Goal: Information Seeking & Learning: Compare options

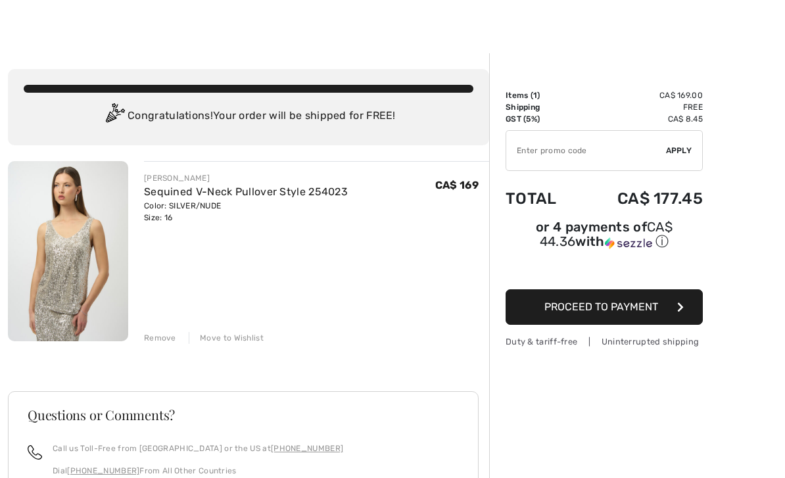
scroll to position [41, 0]
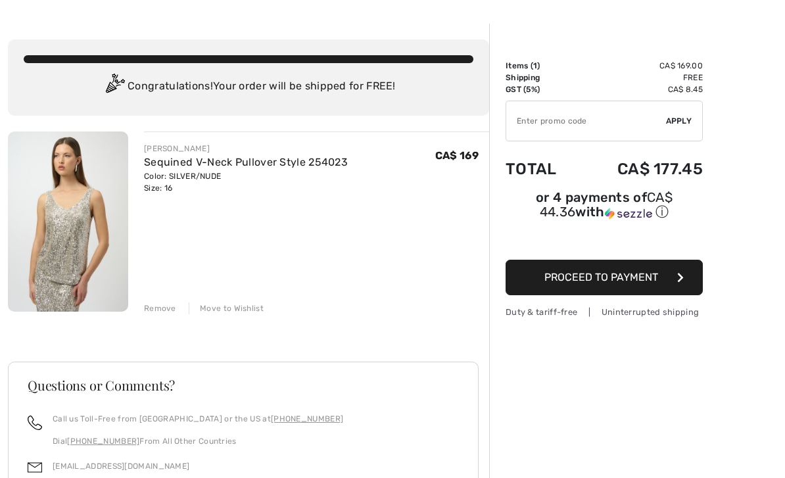
click at [246, 314] on div "Move to Wishlist" at bounding box center [226, 308] width 75 height 12
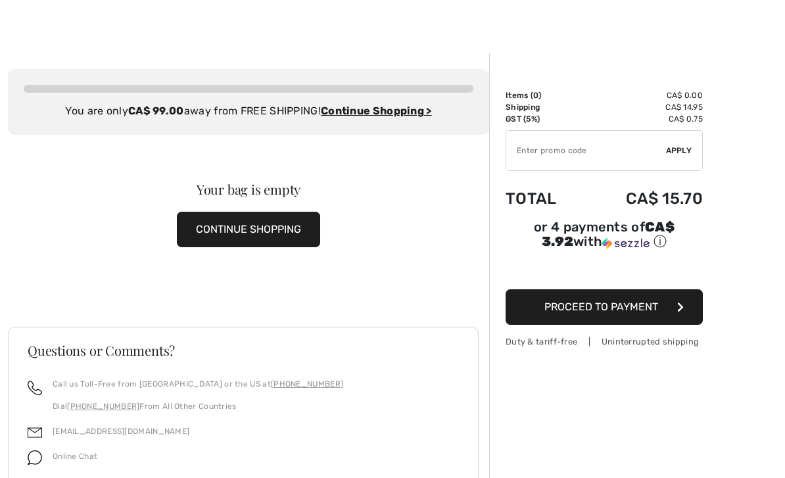
scroll to position [0, 0]
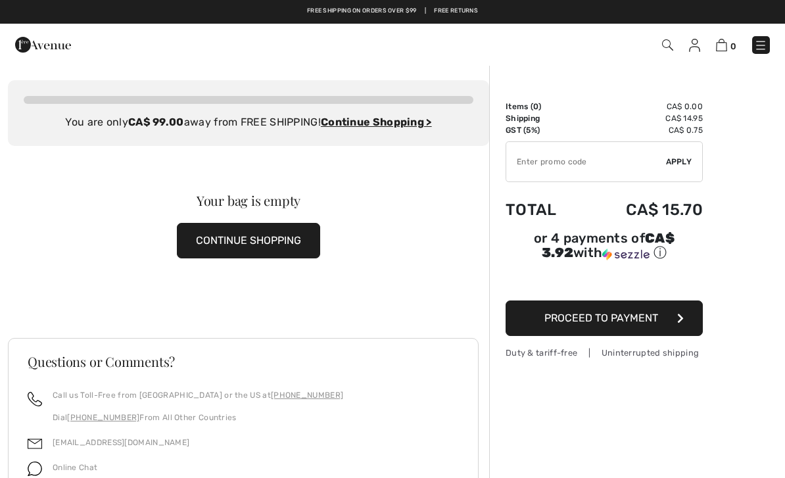
click at [258, 242] on button "CONTINUE SHOPPING" at bounding box center [248, 240] width 143 height 35
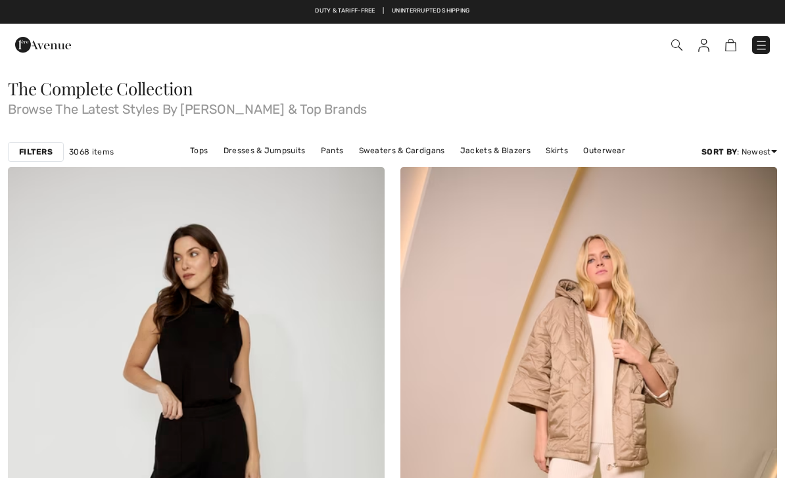
checkbox input "true"
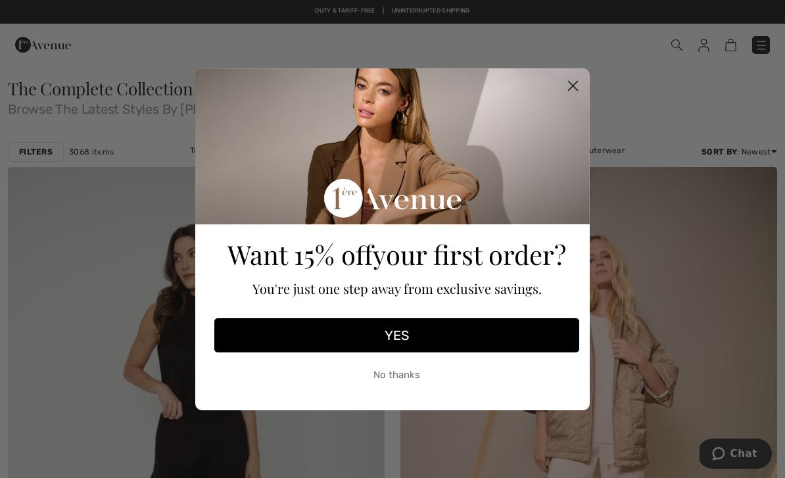
scroll to position [35, 0]
click at [574, 74] on circle "Close dialog" at bounding box center [573, 85] width 22 height 22
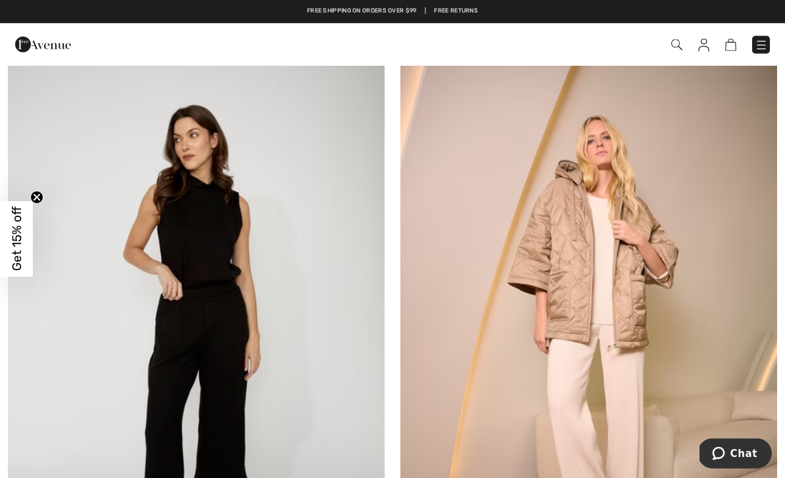
scroll to position [114, 0]
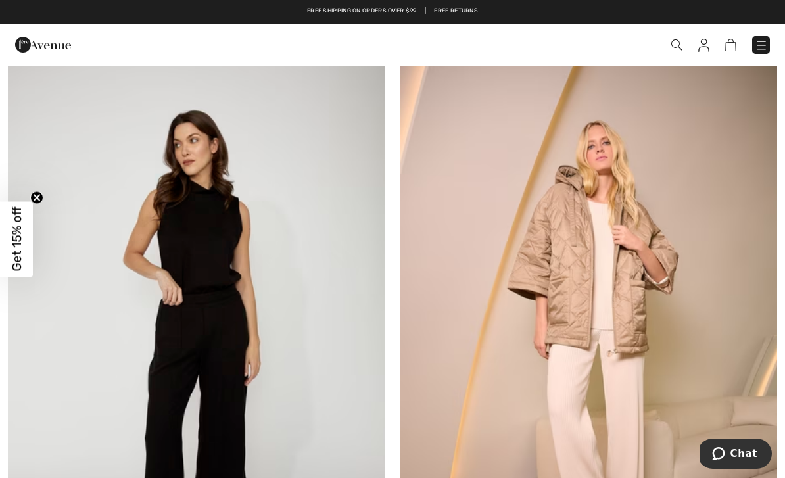
click at [675, 45] on img at bounding box center [676, 44] width 11 height 11
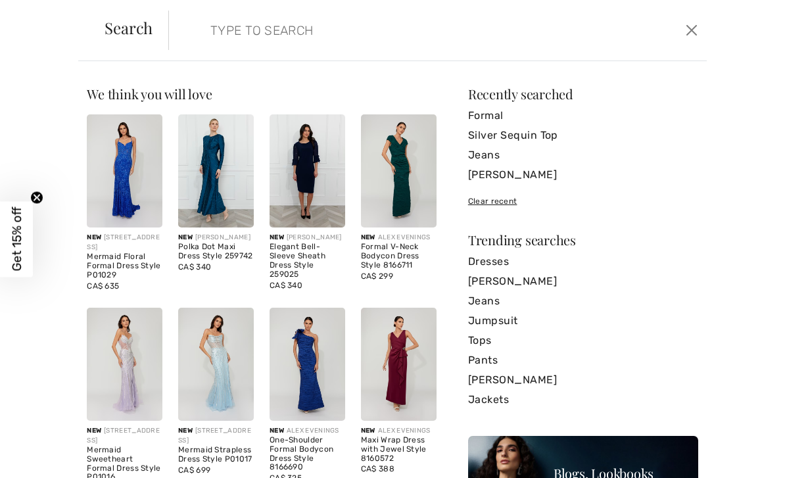
scroll to position [0, 0]
click at [243, 28] on input "search" at bounding box center [380, 30] width 361 height 39
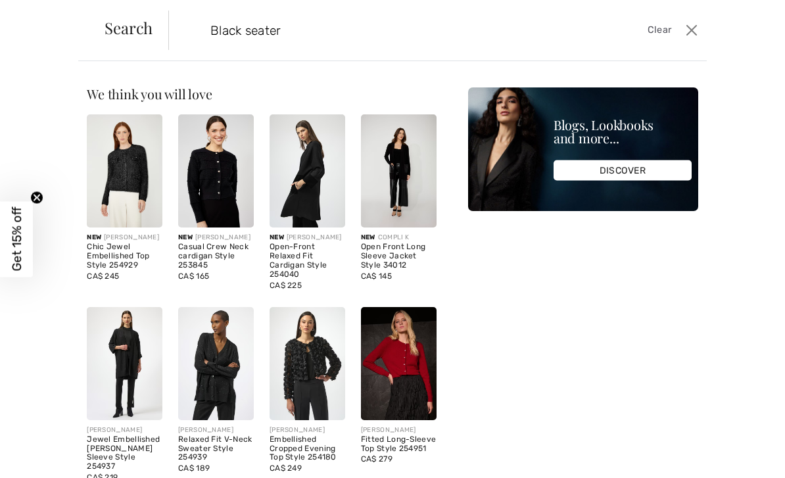
type input "Black seater"
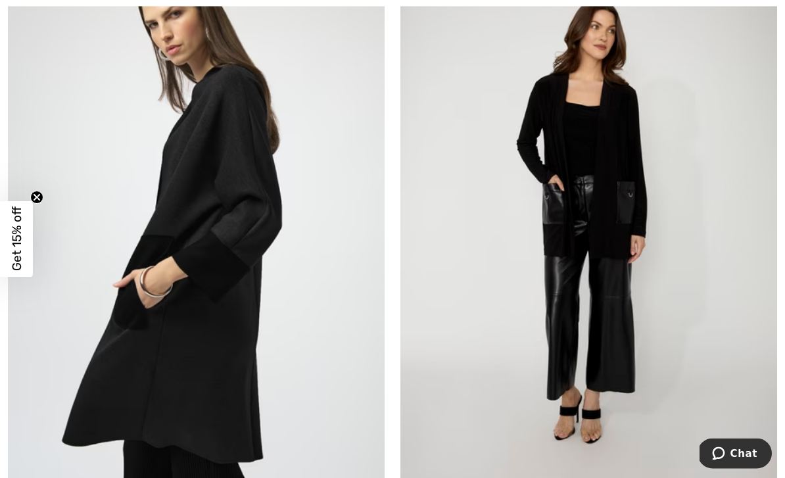
scroll to position [868, 0]
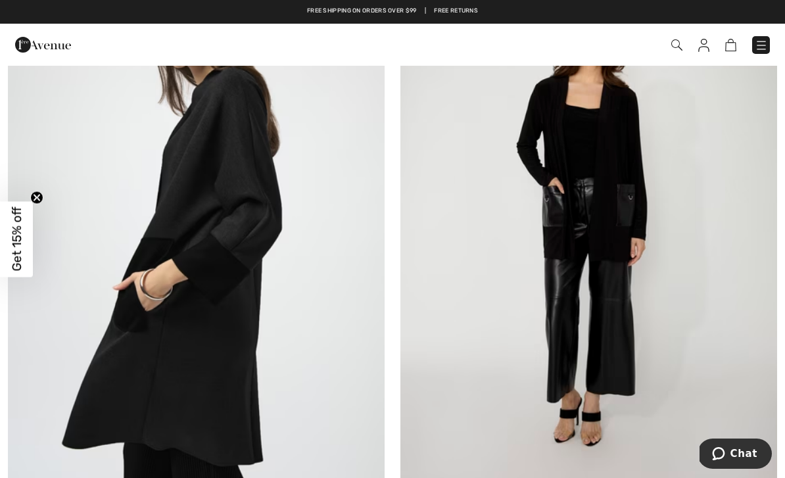
click at [143, 346] on img at bounding box center [196, 217] width 377 height 565
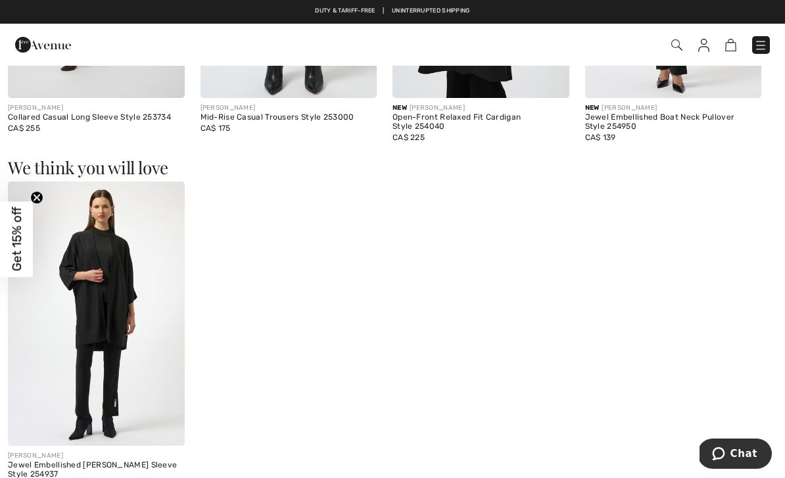
scroll to position [1496, 0]
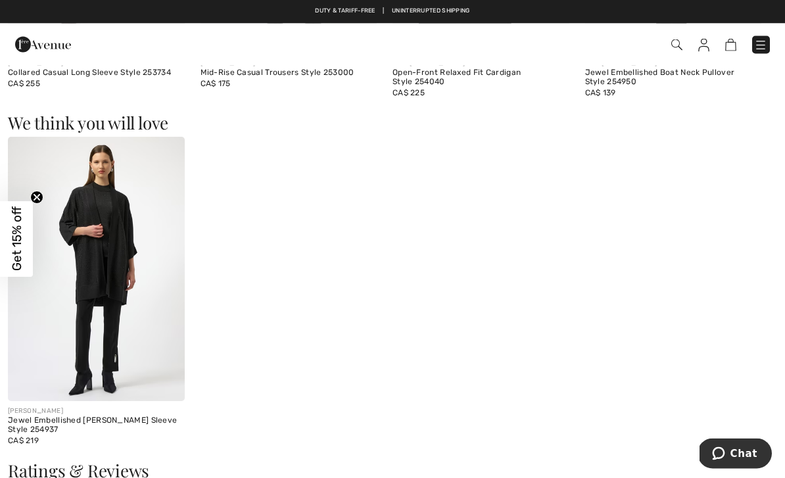
click at [95, 294] on img at bounding box center [96, 269] width 177 height 265
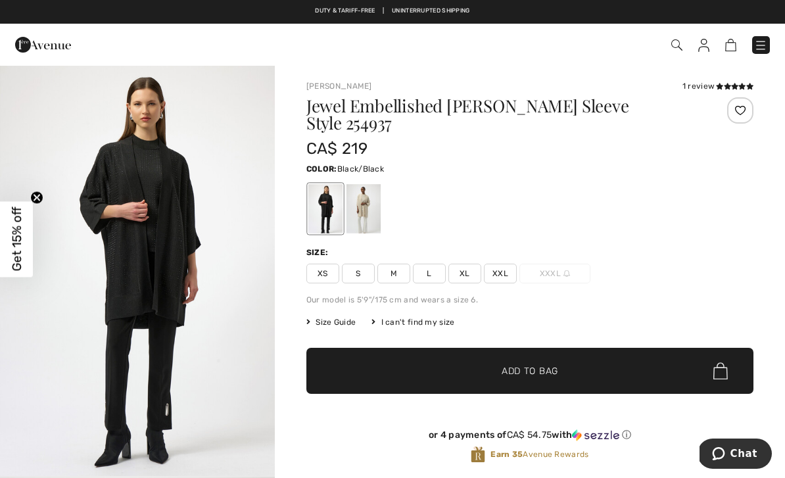
click at [135, 310] on img "1 / 4" at bounding box center [137, 270] width 275 height 412
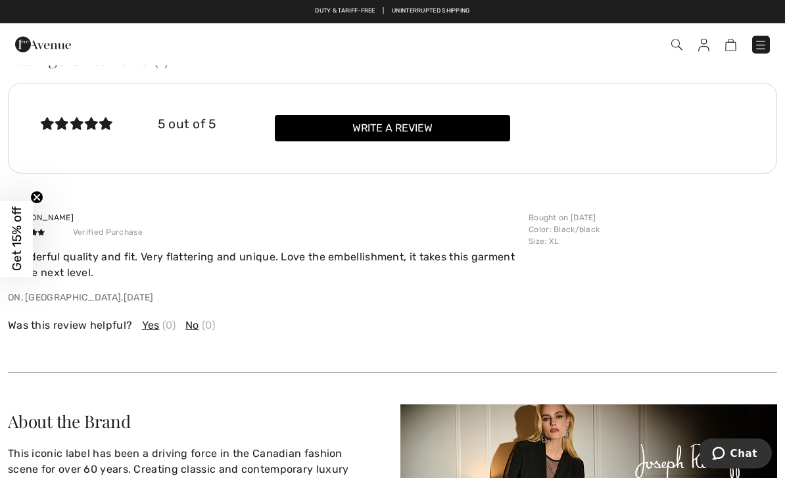
scroll to position [1791, 0]
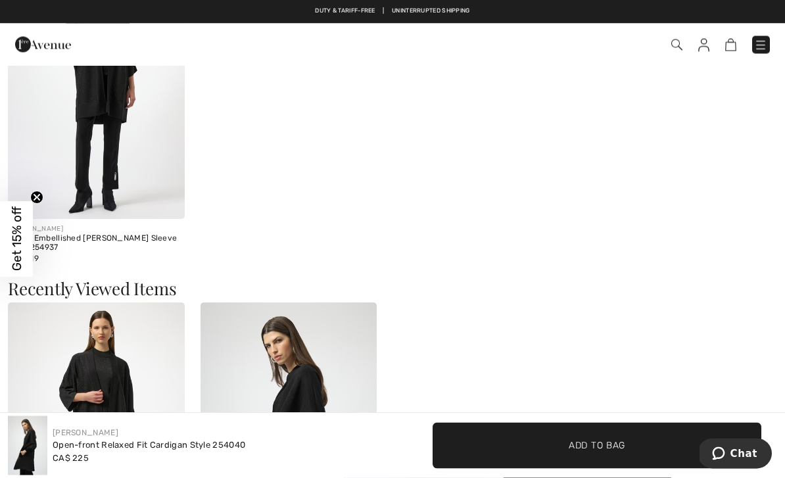
scroll to position [1664, 0]
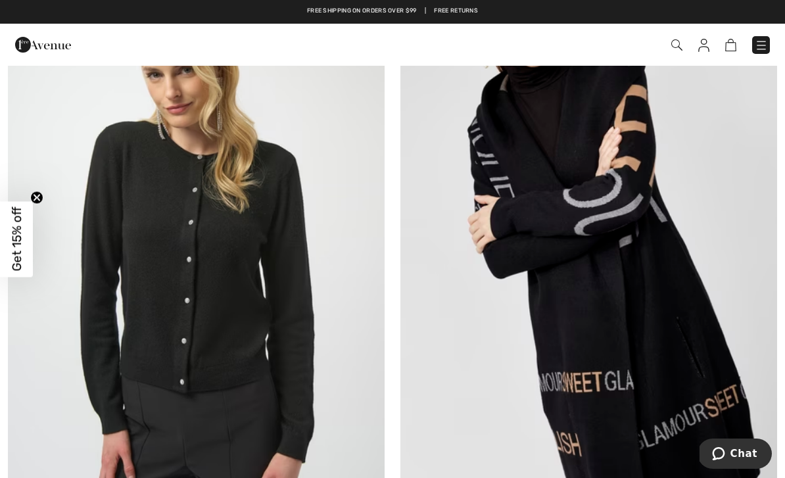
scroll to position [2745, 0]
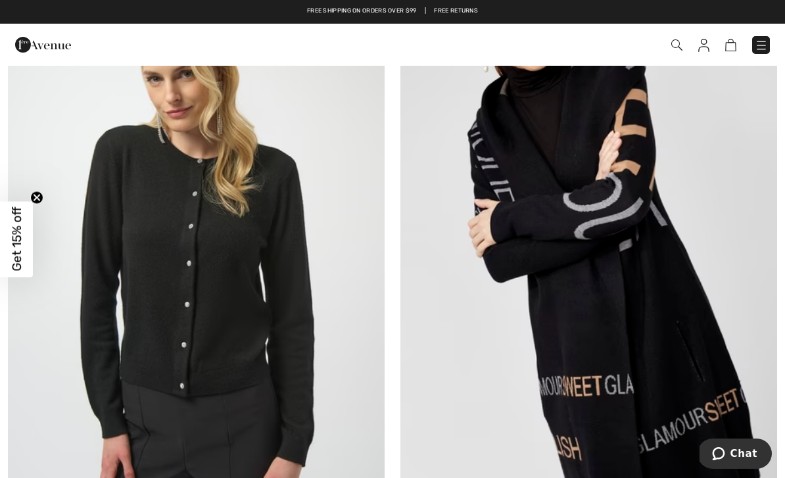
click at [697, 391] on img at bounding box center [588, 255] width 377 height 565
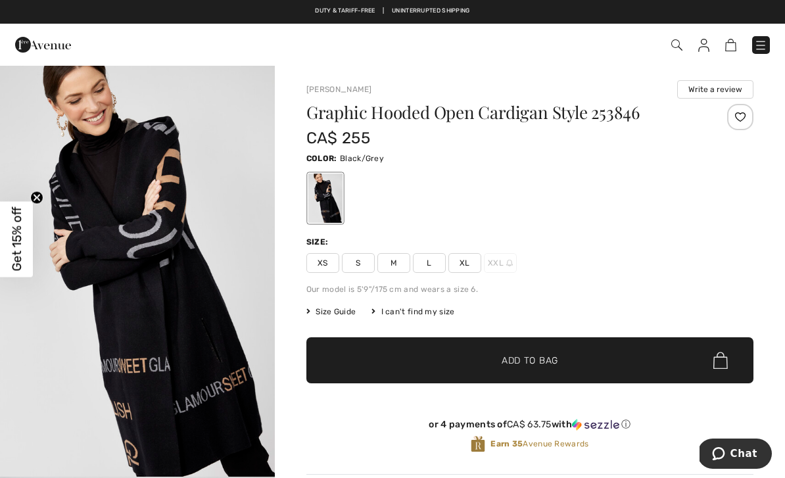
click at [206, 357] on img "1 / 4" at bounding box center [137, 270] width 275 height 412
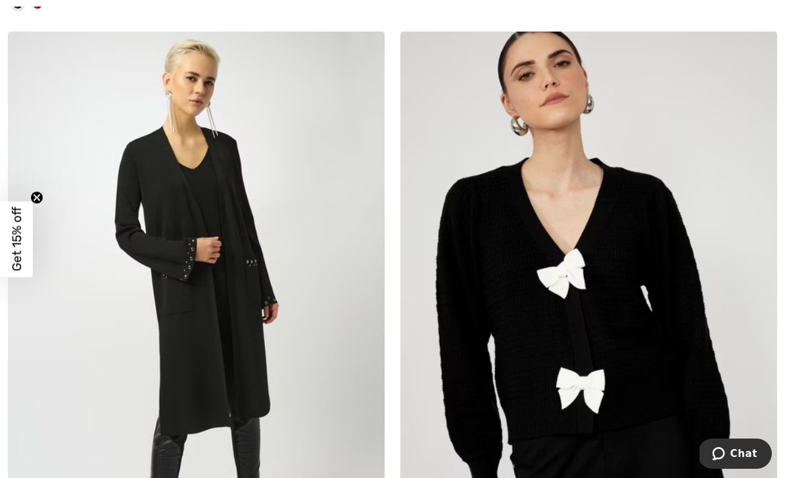
scroll to position [3366, 0]
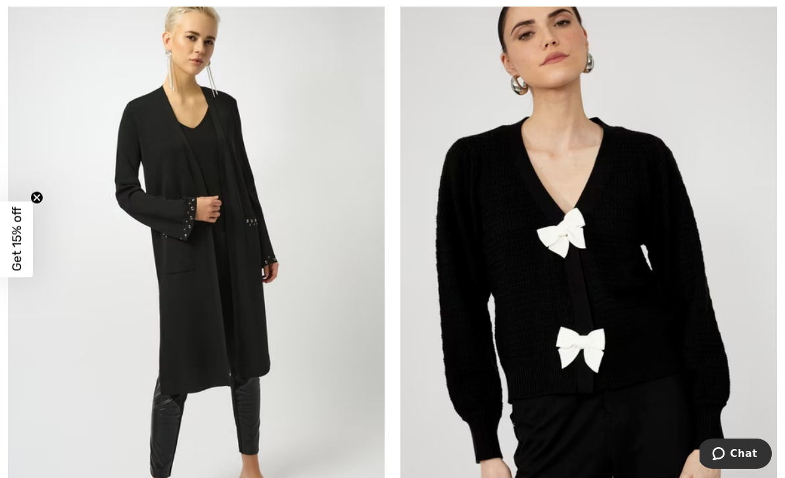
click at [321, 375] on img at bounding box center [196, 273] width 377 height 565
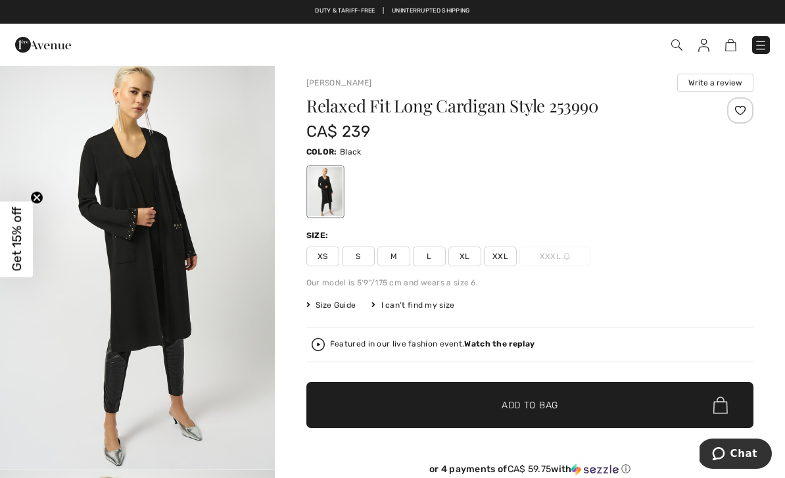
scroll to position [11, 0]
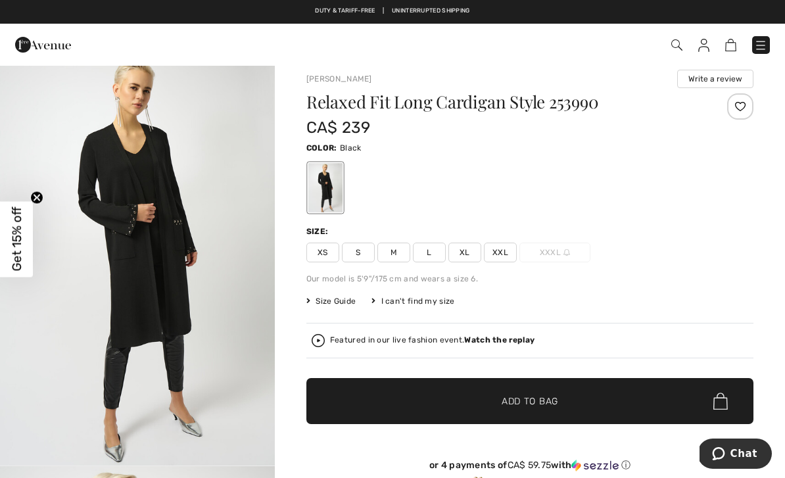
click at [179, 274] on img "1 / 6" at bounding box center [137, 260] width 275 height 412
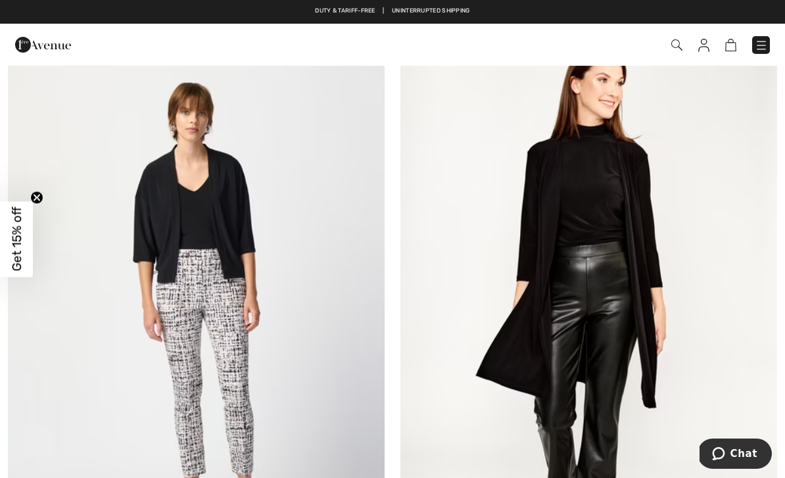
scroll to position [8642, 0]
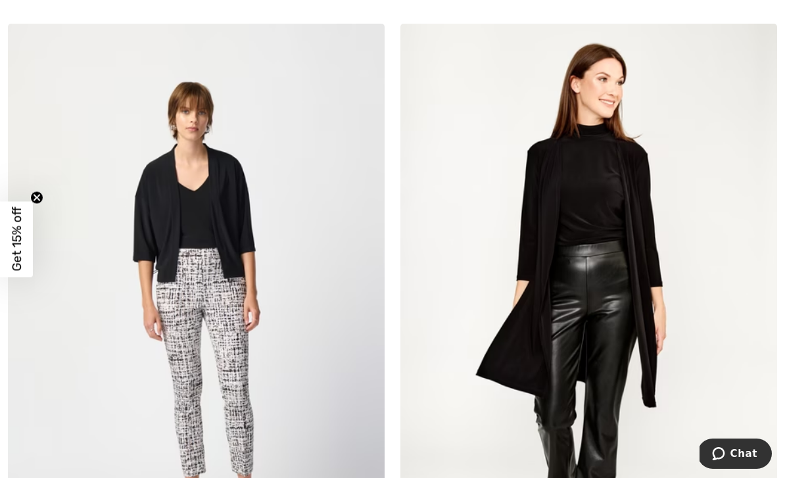
click at [640, 327] on img at bounding box center [588, 306] width 377 height 565
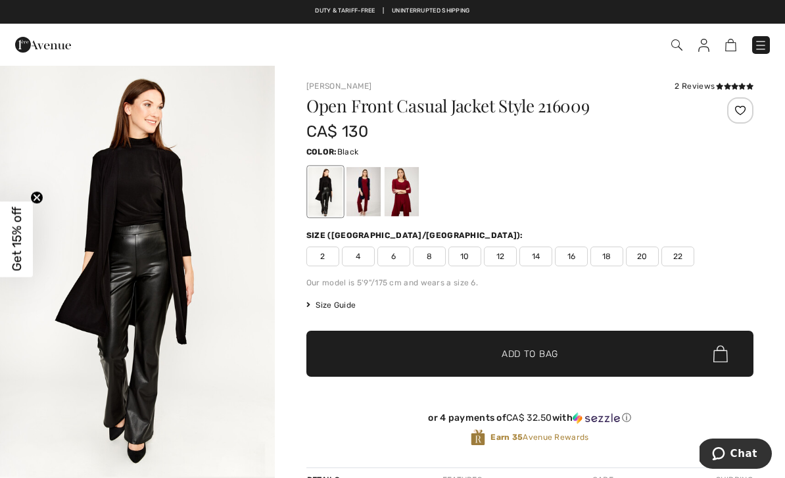
click at [244, 239] on img "1 / 5" at bounding box center [137, 270] width 275 height 412
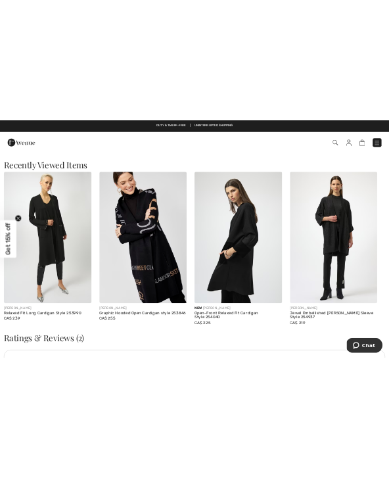
scroll to position [1728, 0]
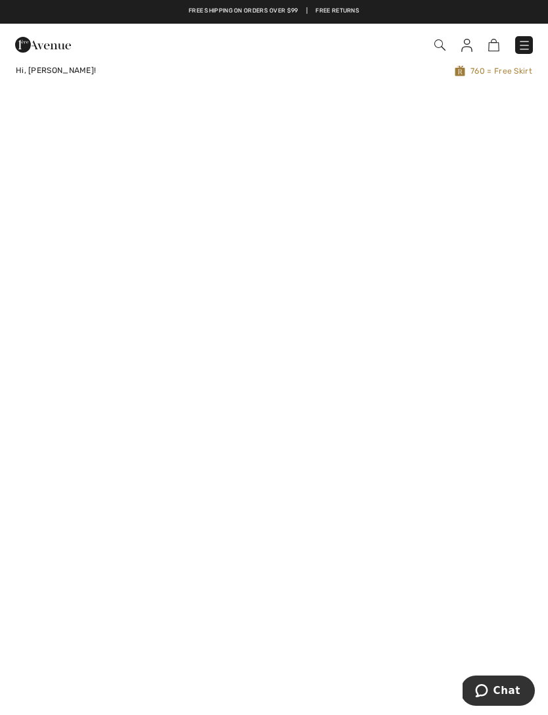
click at [437, 45] on img at bounding box center [440, 44] width 11 height 11
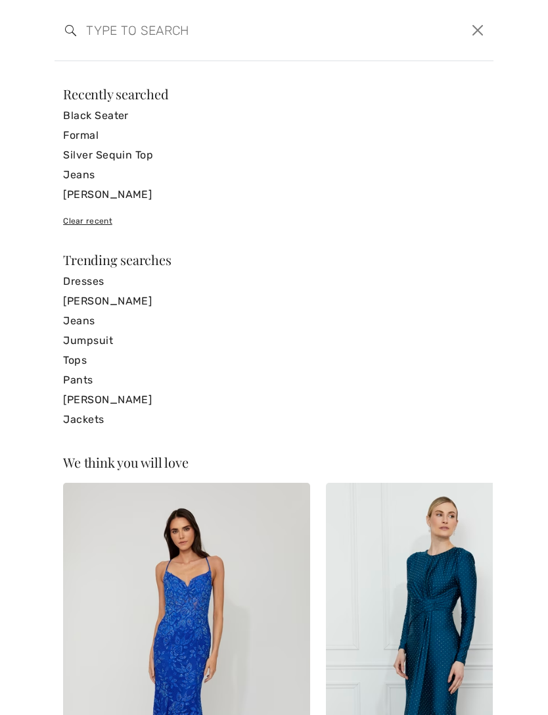
click at [137, 38] on input "search" at bounding box center [227, 30] width 302 height 39
click at [121, 48] on input "search" at bounding box center [227, 30] width 302 height 39
click at [241, 42] on input "search" at bounding box center [227, 30] width 302 height 39
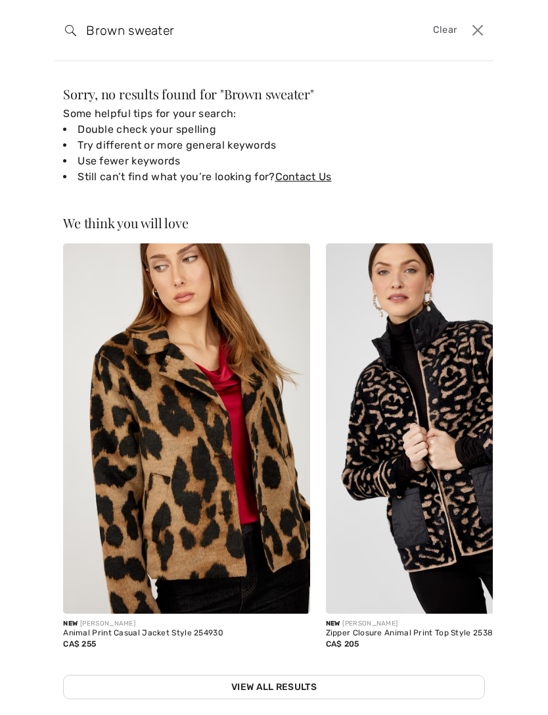
type input "Brown sweater"
click at [265, 439] on img at bounding box center [186, 428] width 247 height 370
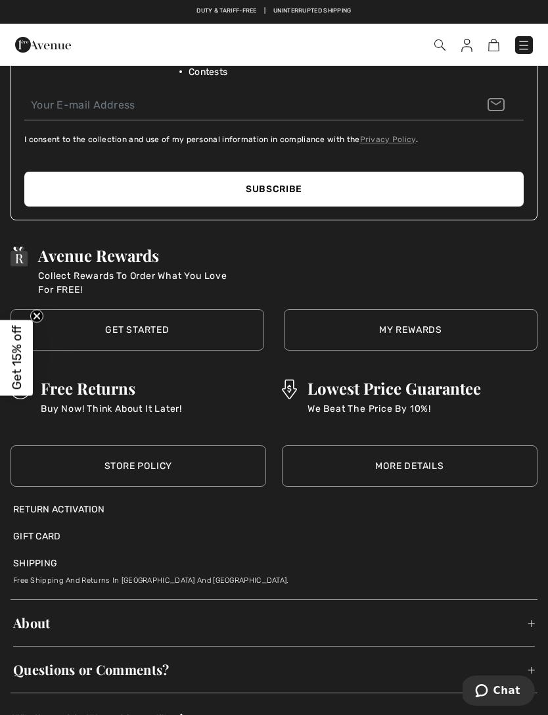
scroll to position [1995, 0]
